Goal: Task Accomplishment & Management: Manage account settings

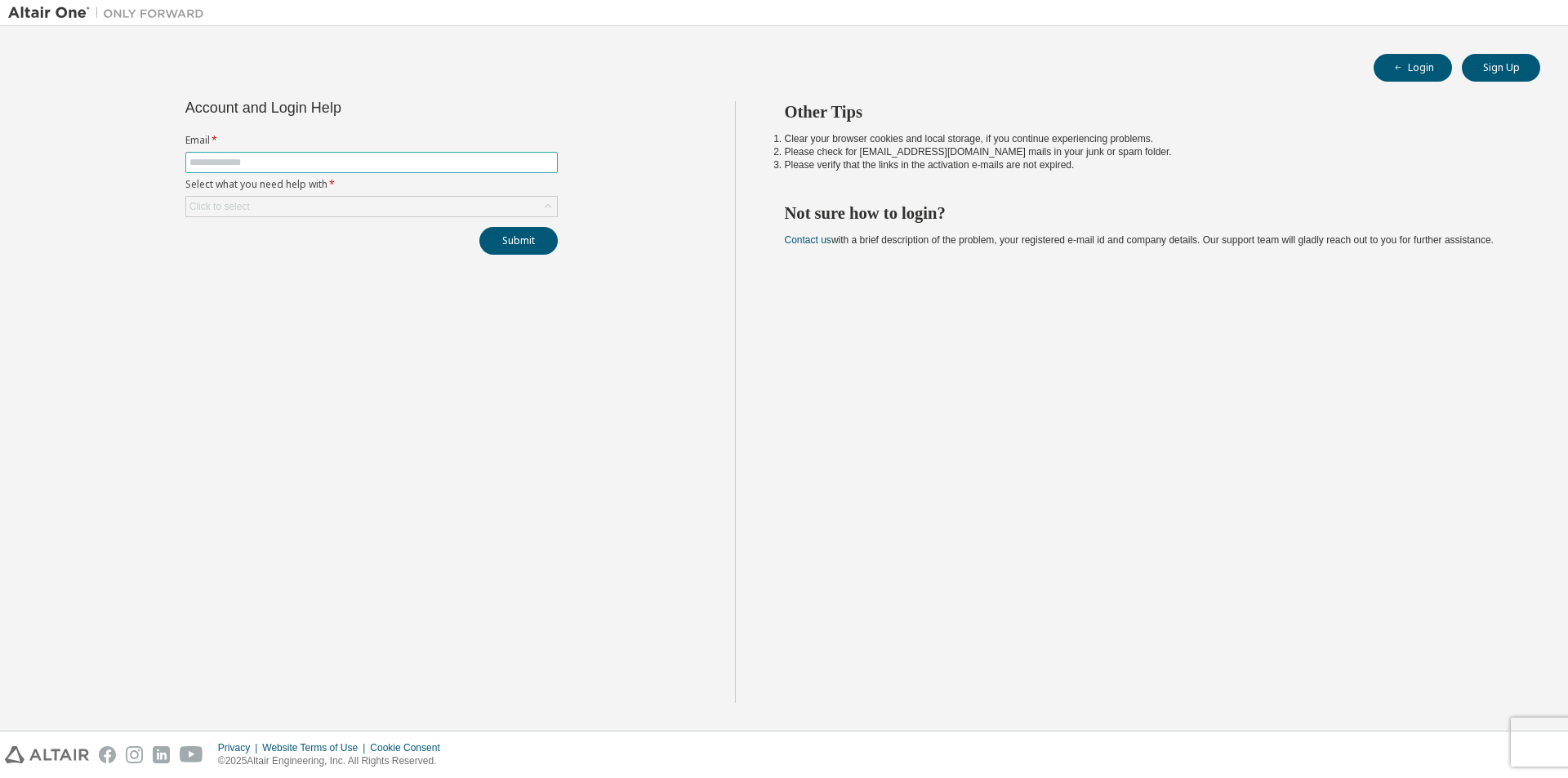
click at [374, 158] on input "text" at bounding box center [371, 162] width 364 height 13
type input "**********"
click at [540, 249] on button "Submit" at bounding box center [517, 241] width 78 height 28
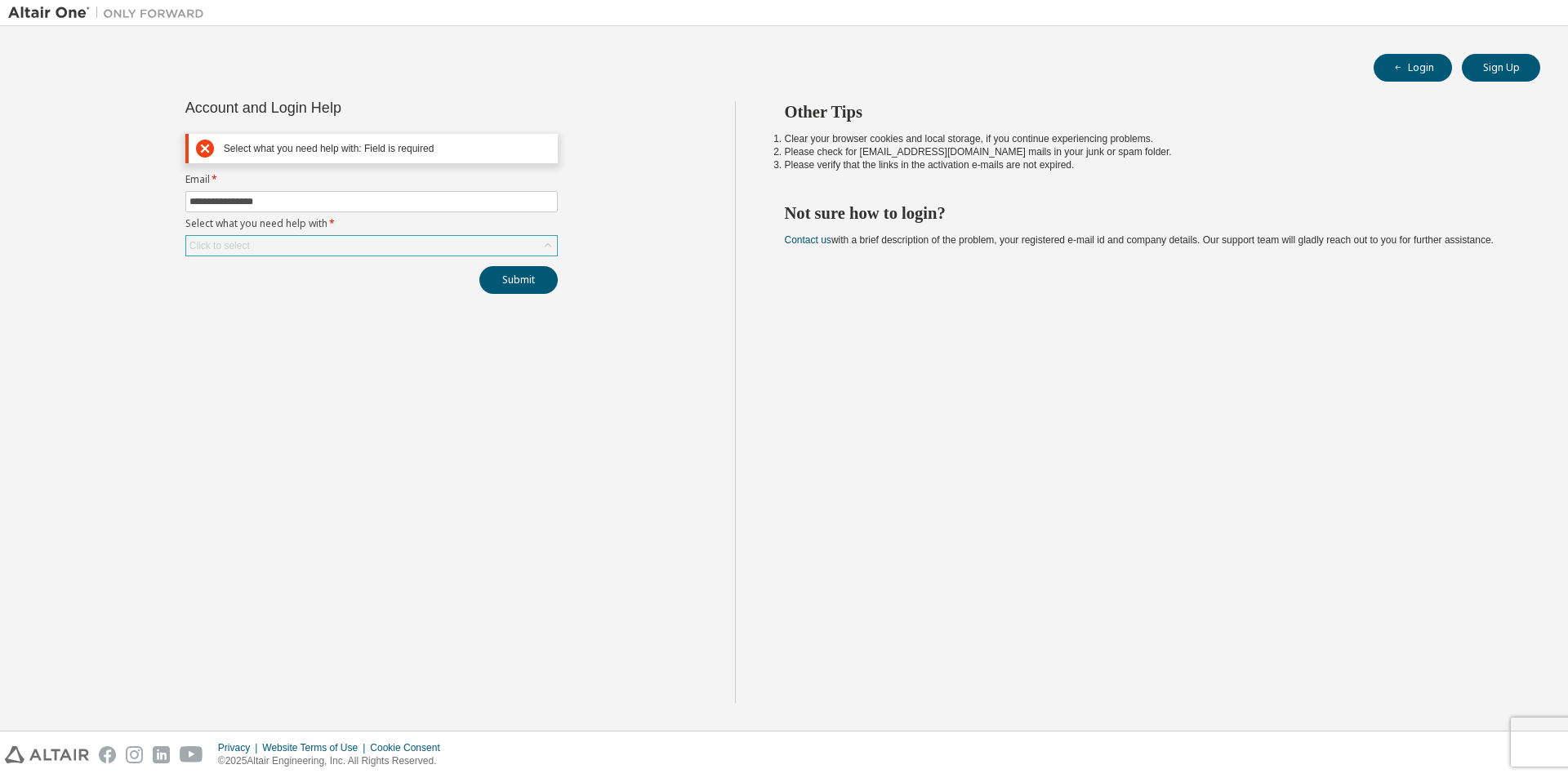
click at [371, 244] on div "Click to select" at bounding box center [371, 246] width 370 height 20
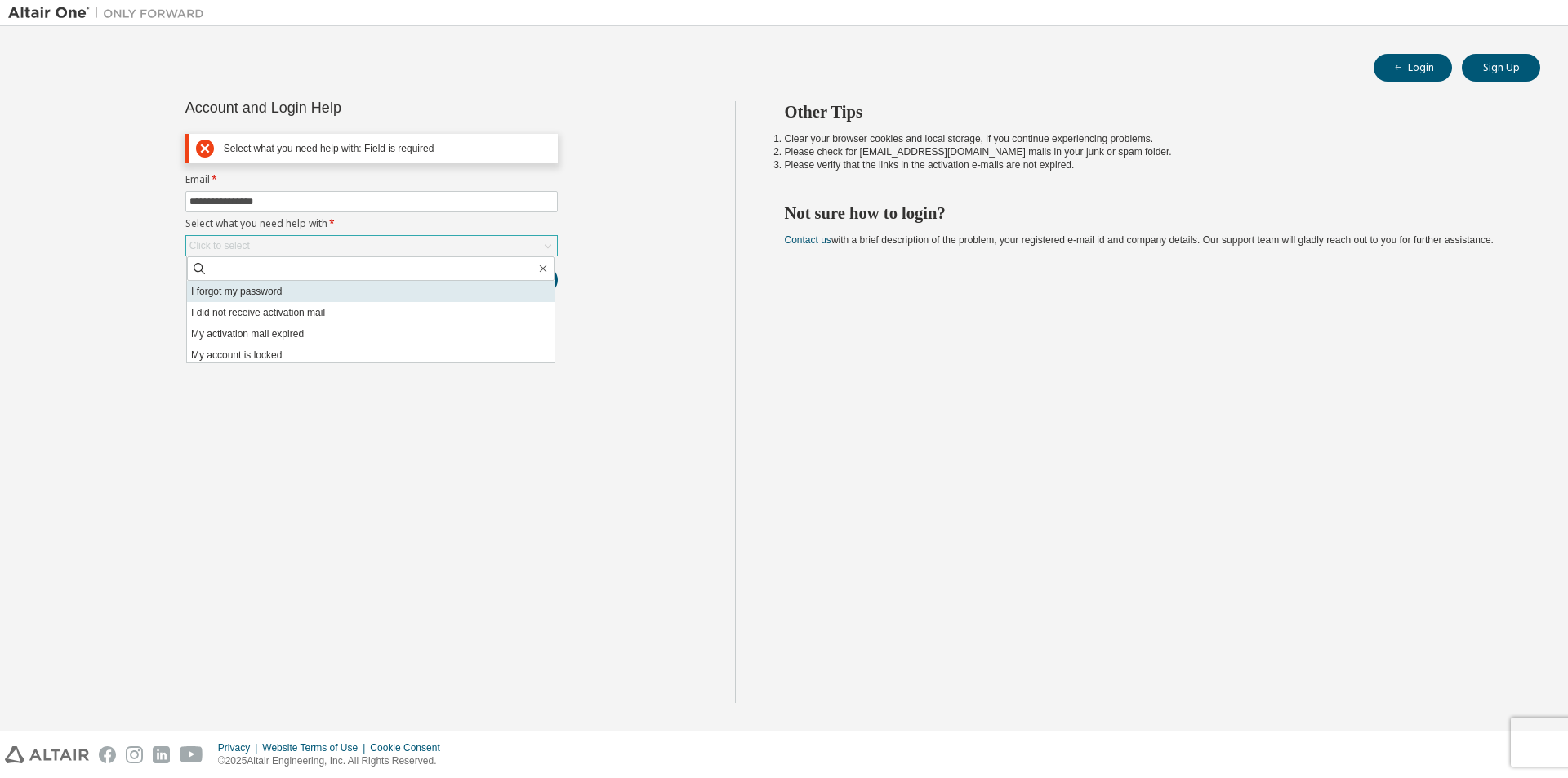
click at [293, 298] on li "I forgot my password" at bounding box center [370, 290] width 367 height 21
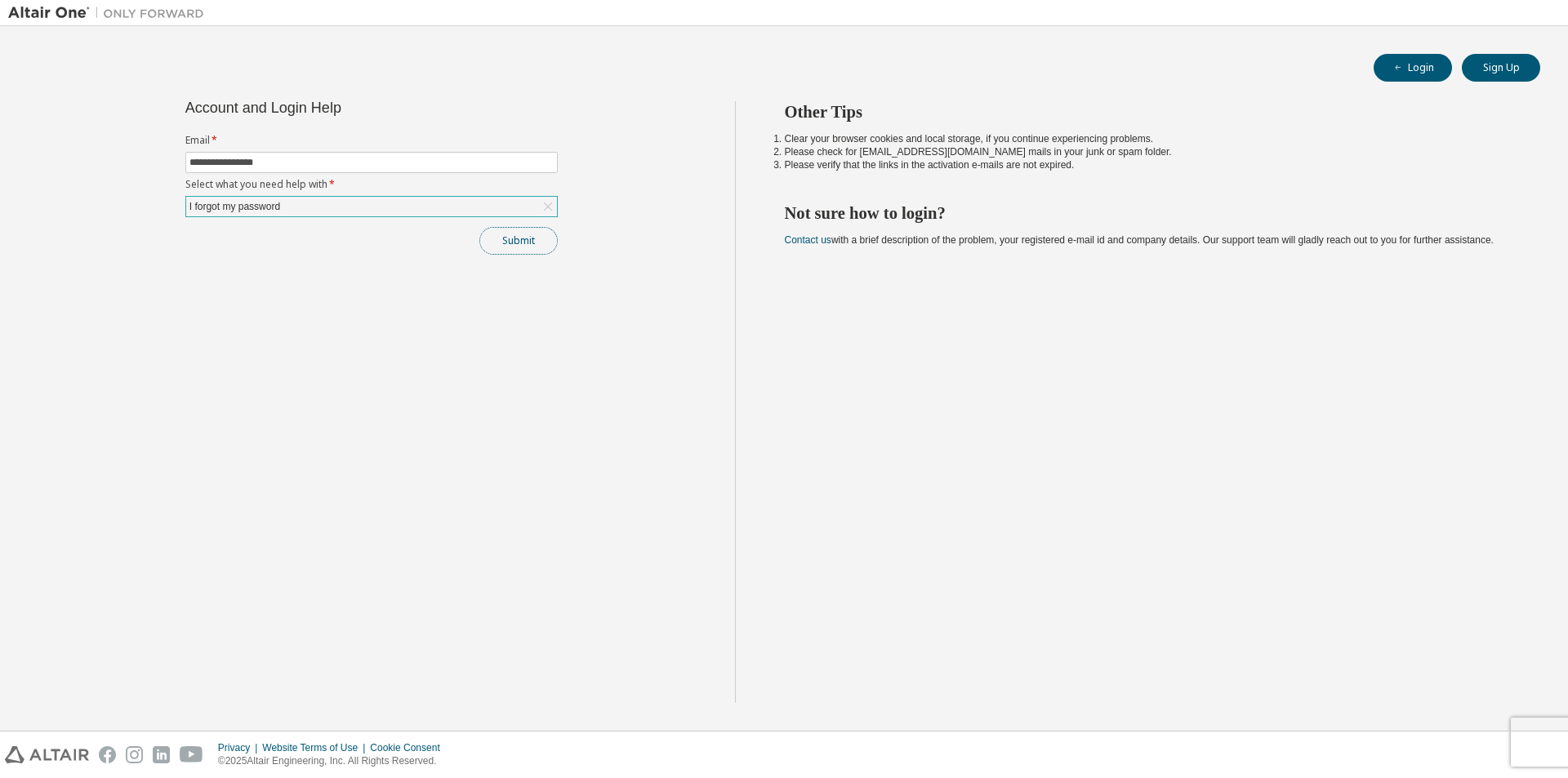
click at [515, 248] on button "Submit" at bounding box center [517, 241] width 78 height 28
click at [491, 241] on button "Submit" at bounding box center [517, 241] width 78 height 28
click at [1427, 742] on span "Please contact Altair support for assistance." at bounding box center [1439, 740] width 160 height 26
click at [1540, 733] on div "Please contact Altair support for assistance." at bounding box center [1432, 741] width 238 height 47
click at [1536, 734] on icon "button" at bounding box center [1533, 734] width 10 height 10
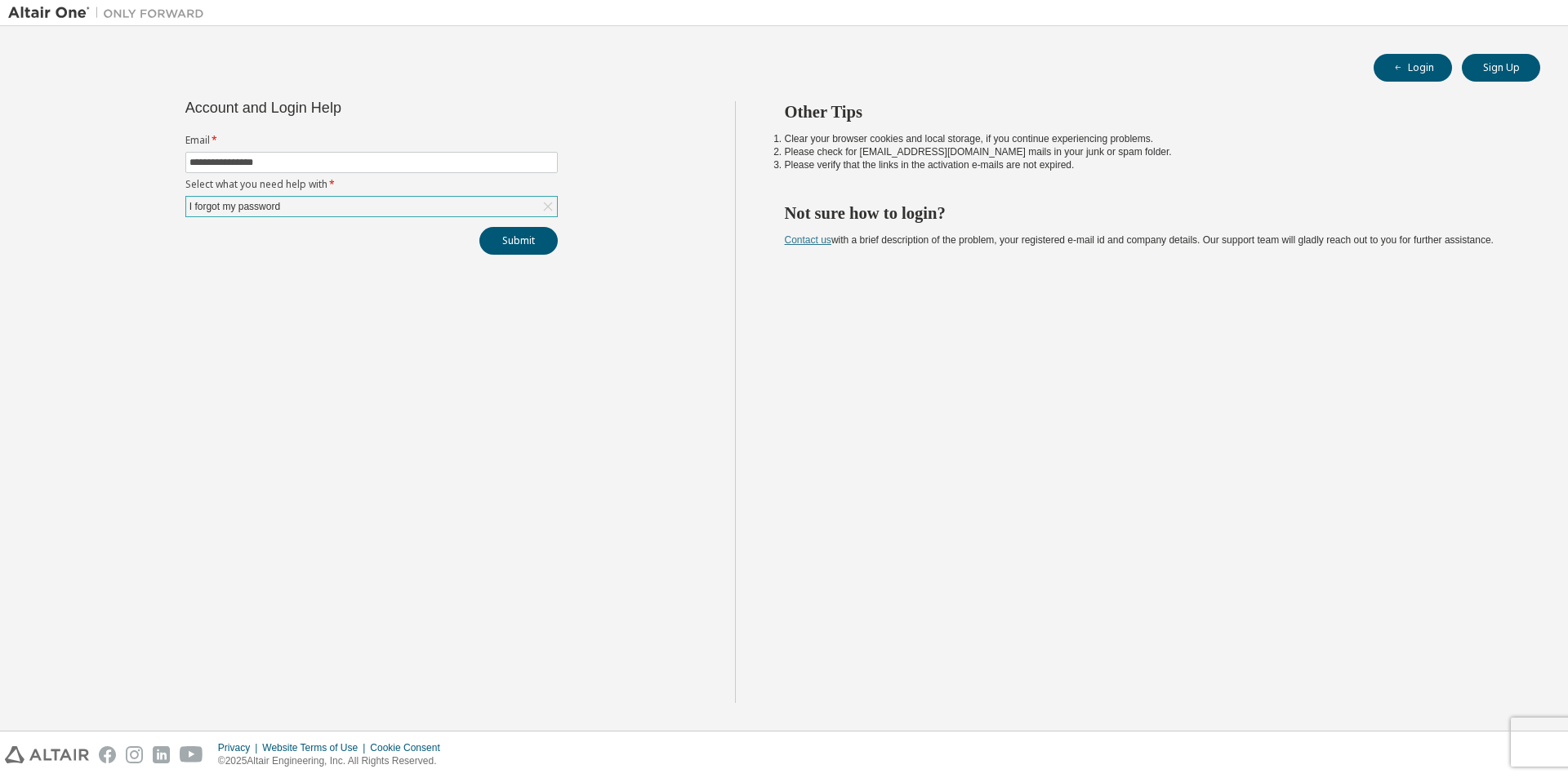
click at [825, 243] on link "Contact us" at bounding box center [808, 240] width 46 height 12
click at [1495, 73] on button "Sign Up" at bounding box center [1500, 68] width 78 height 28
click at [1389, 68] on button "Login" at bounding box center [1412, 68] width 78 height 28
